Goal: Task Accomplishment & Management: Use online tool/utility

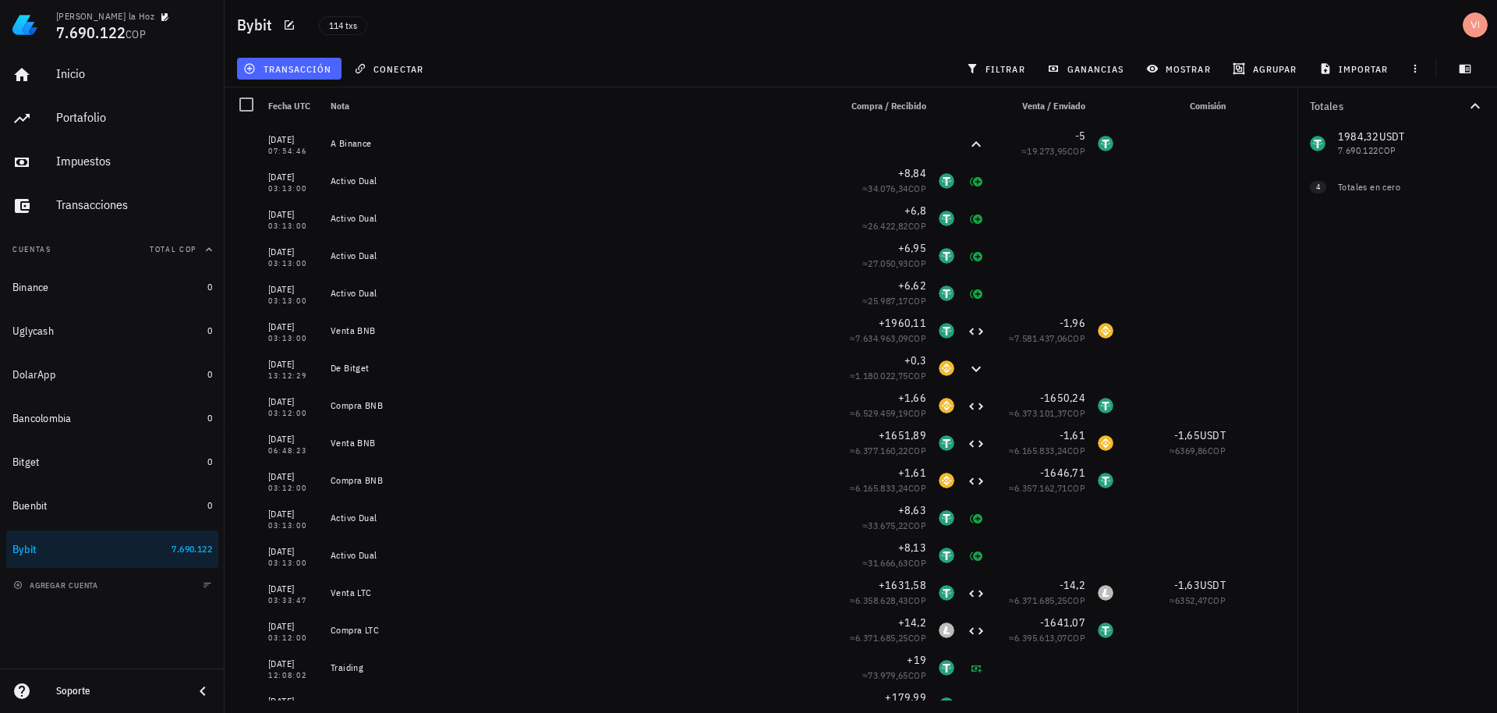
click at [246, 58] on button "transacción" at bounding box center [289, 69] width 105 height 22
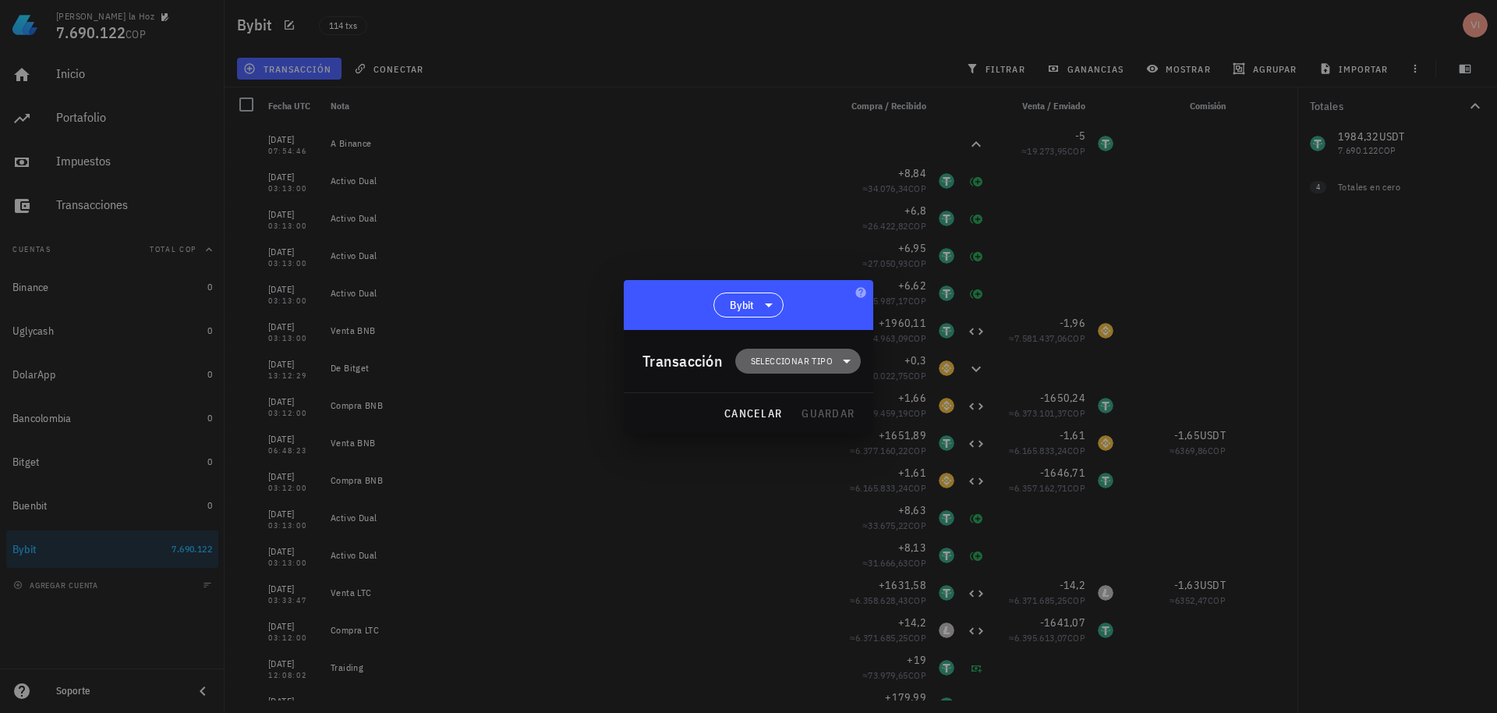
click at [788, 366] on span "Seleccionar tipo" at bounding box center [792, 361] width 82 height 16
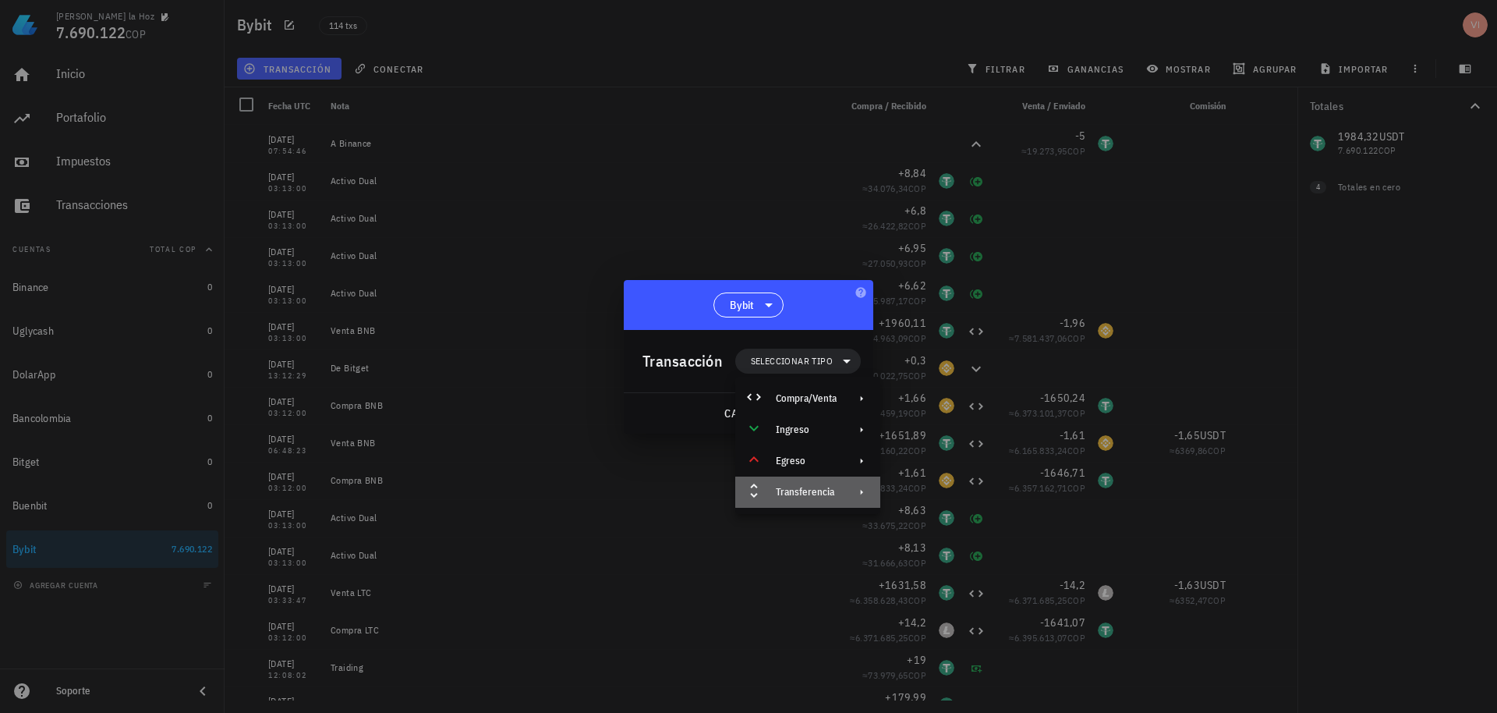
click at [797, 500] on div "Transferencia" at bounding box center [807, 492] width 145 height 31
click at [840, 497] on div "Transferencia" at bounding box center [807, 492] width 145 height 31
click at [919, 491] on div "Depósito" at bounding box center [954, 498] width 146 height 31
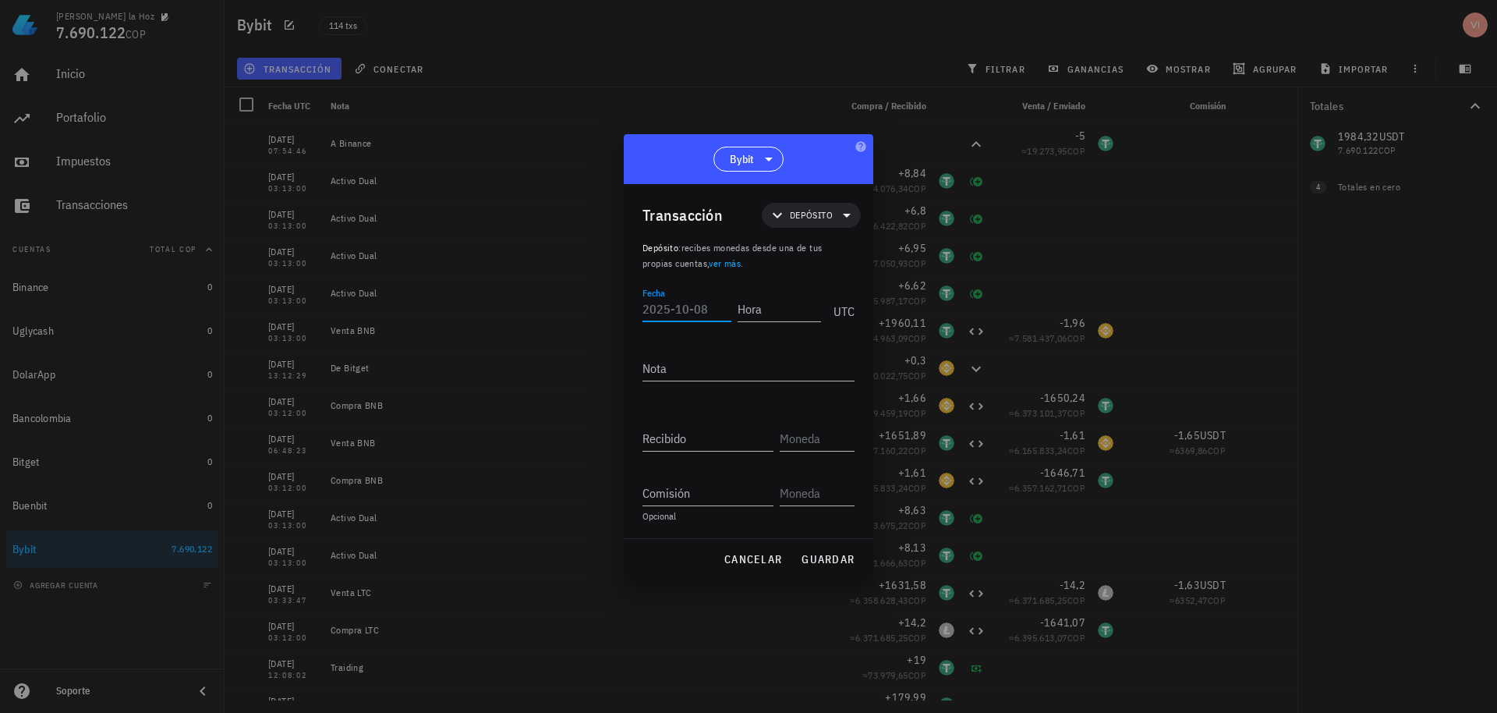
click at [699, 307] on input "Fecha" at bounding box center [687, 308] width 89 height 25
type input "[DATE]"
type input "2"
type input "03:13:00"
type textarea "A"
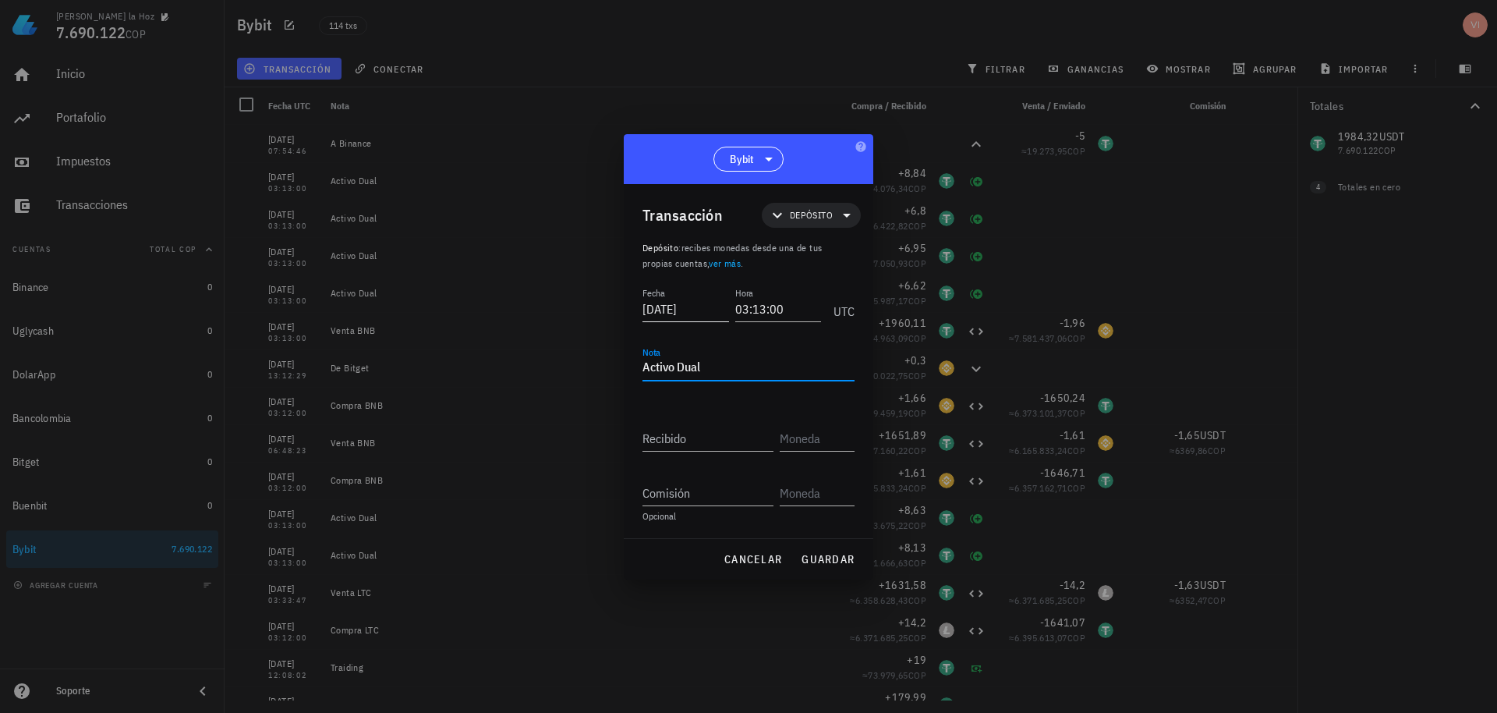
type textarea "Activo Dual"
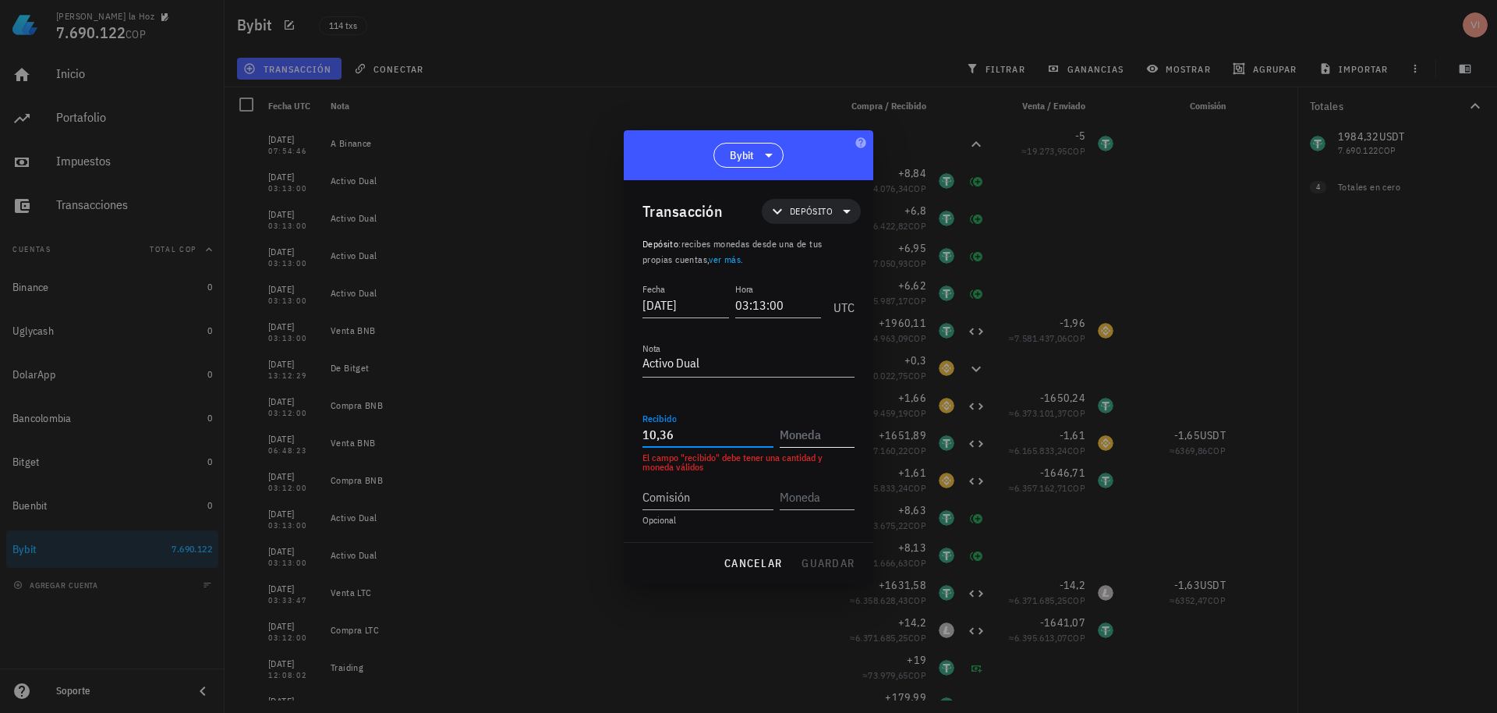
type input "10,36"
click at [810, 434] on input "text" at bounding box center [816, 434] width 72 height 25
type input "USDT"
